Goal: Navigation & Orientation: Understand site structure

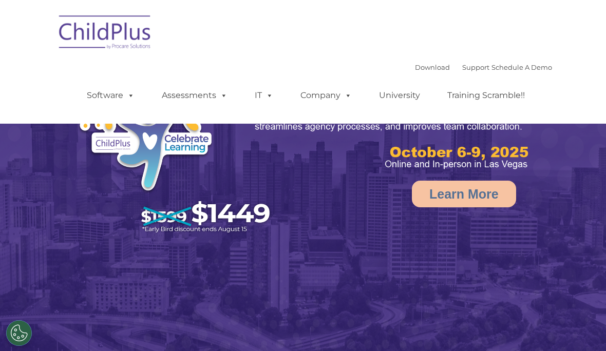
select select "MEDIUM"
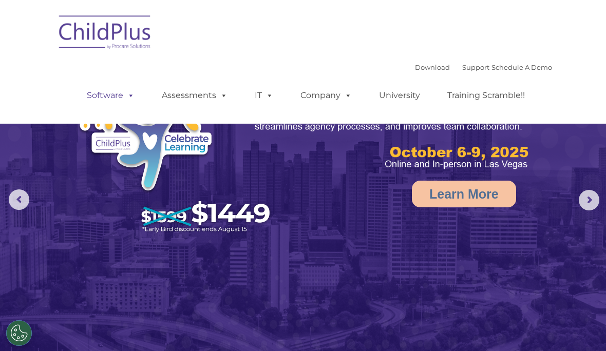
click at [98, 100] on link "Software" at bounding box center [111, 95] width 68 height 21
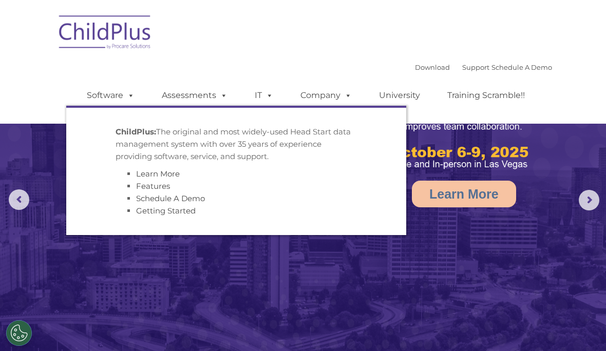
click at [116, 154] on p "ChildPlus: The original and most widely-used Head Start data management system …" at bounding box center [236, 144] width 241 height 37
click at [174, 99] on link "Assessments" at bounding box center [194, 95] width 86 height 21
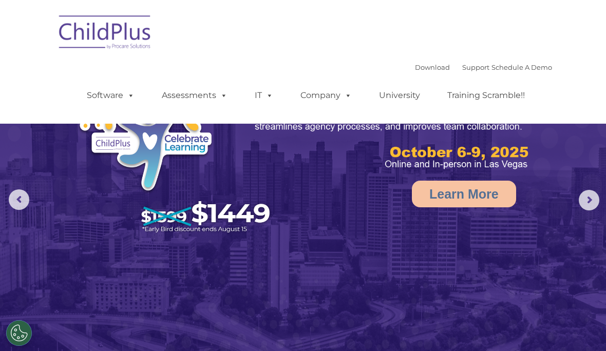
click at [35, 80] on nav "Download Support | Schedule A Demo  MENU MENU Software ChildPlus: The original…" at bounding box center [303, 62] width 606 height 124
click at [96, 40] on img at bounding box center [105, 33] width 103 height 51
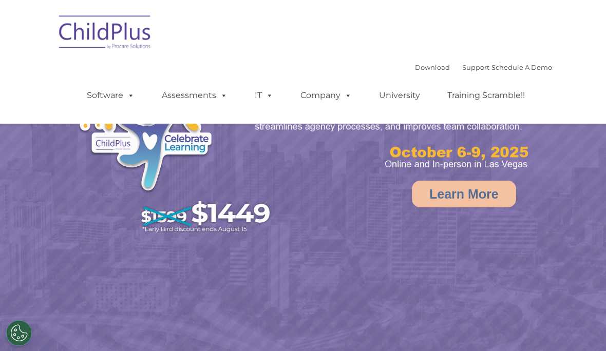
select select "MEDIUM"
